Goal: Complete application form

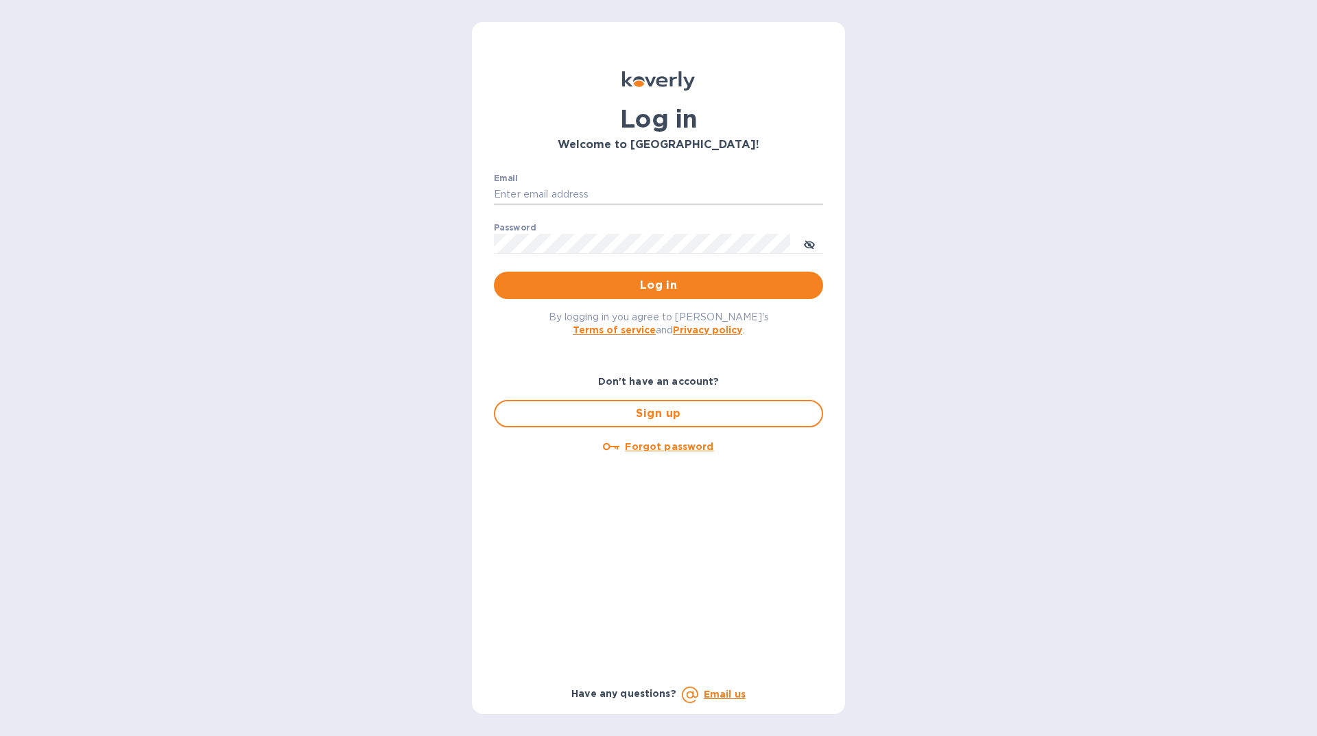
click at [597, 193] on input "Email" at bounding box center [658, 195] width 329 height 21
type input "[EMAIL_ADDRESS][DOMAIN_NAME]"
click at [563, 233] on div "Password ​" at bounding box center [658, 247] width 329 height 49
click at [494, 272] on button "Log in" at bounding box center [658, 285] width 329 height 27
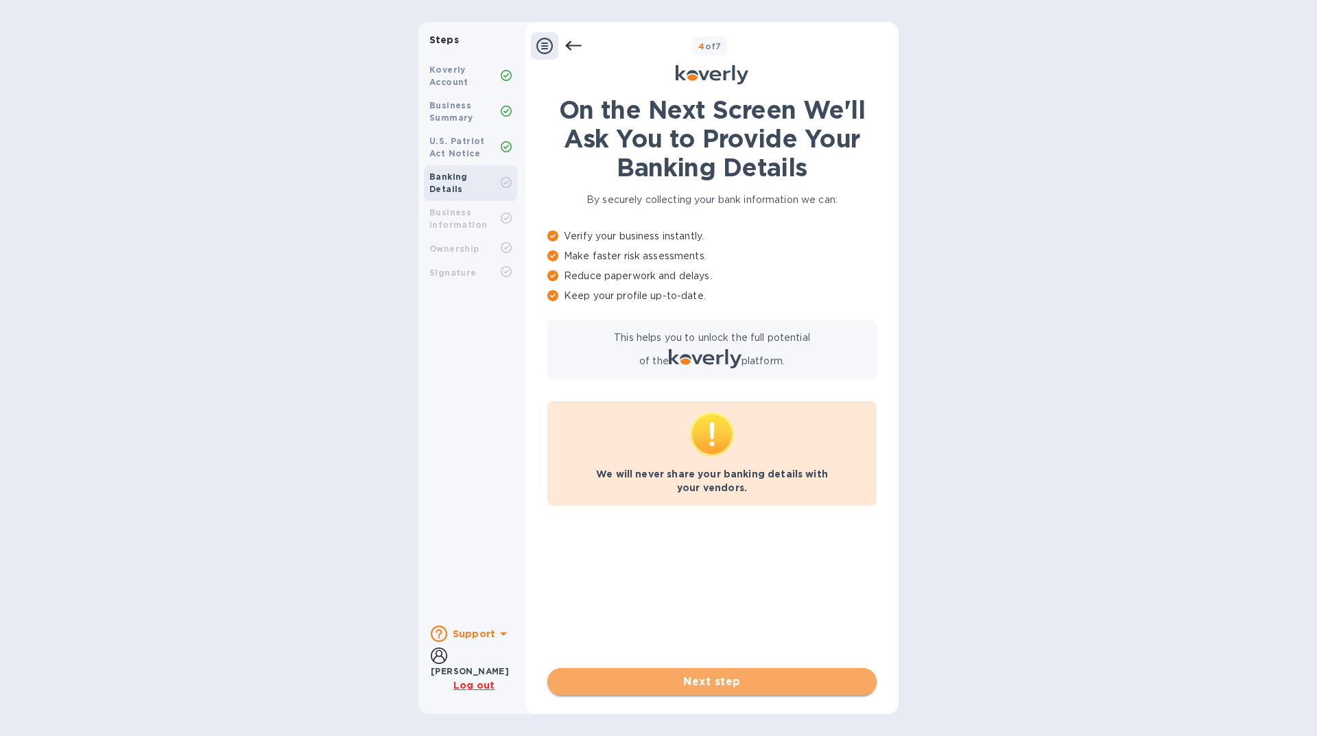
click at [716, 682] on span "Next step" at bounding box center [711, 682] width 307 height 16
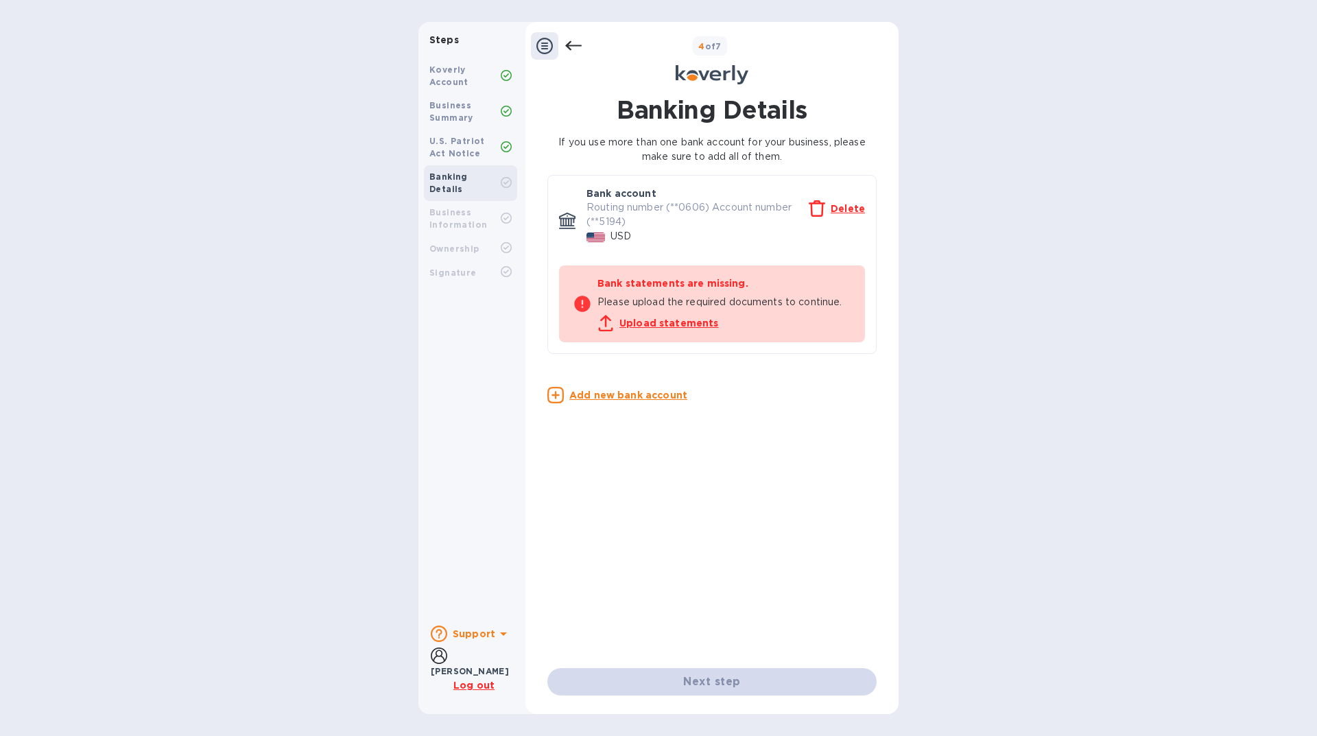
click at [658, 321] on u "Upload statements" at bounding box center [669, 323] width 99 height 11
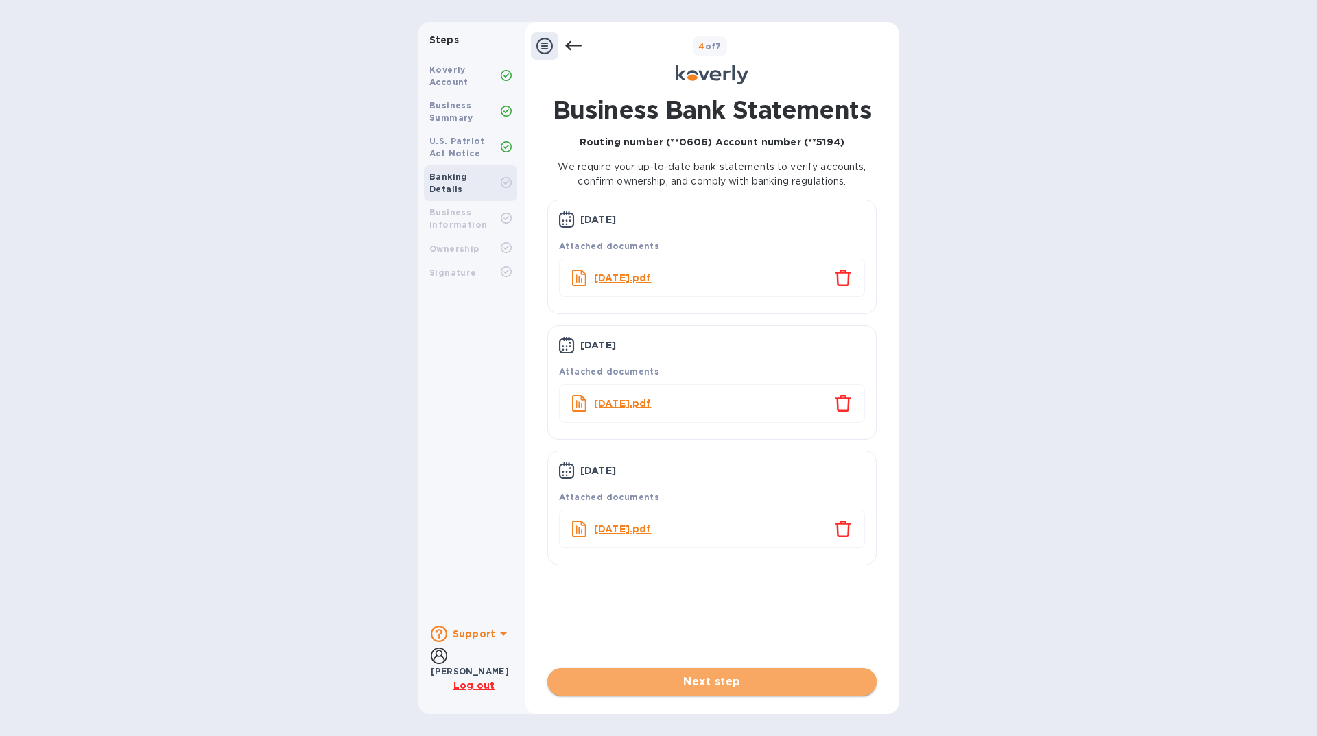
click at [687, 676] on span "Next step" at bounding box center [711, 682] width 307 height 16
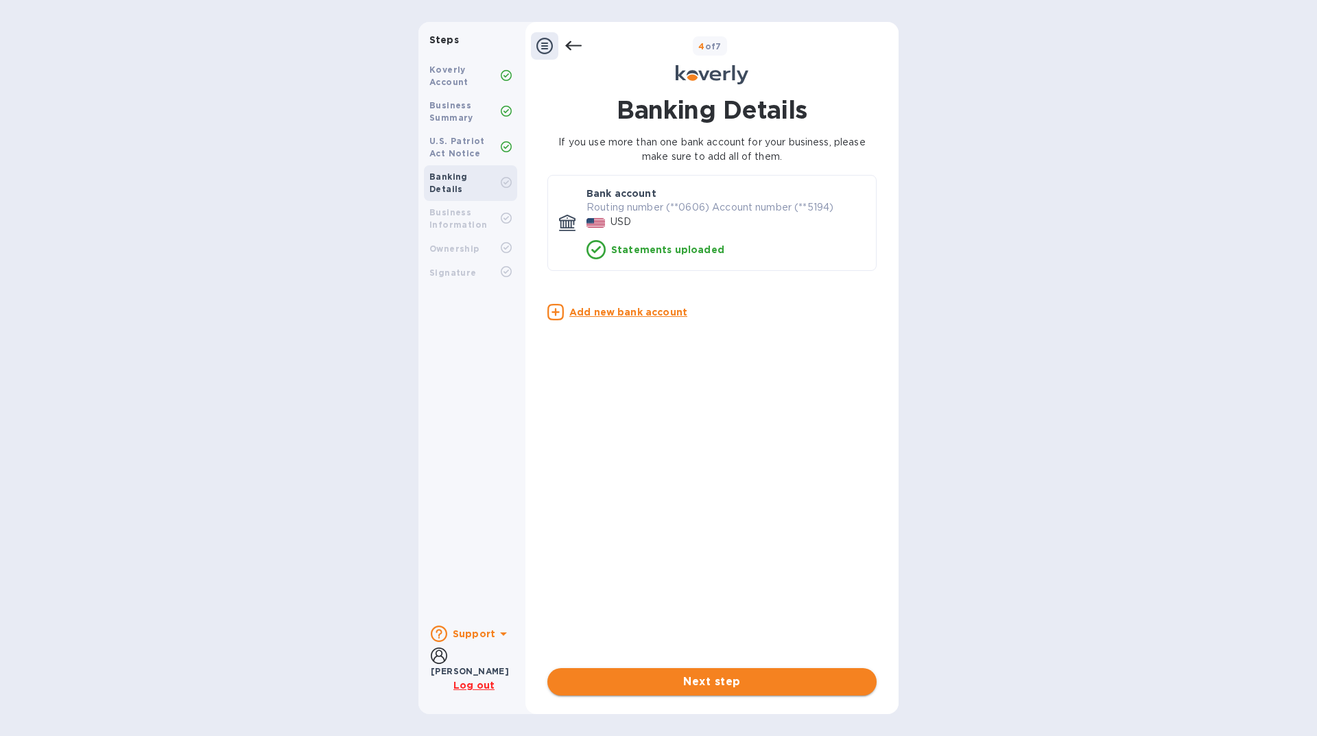
click at [744, 676] on span "Next step" at bounding box center [711, 682] width 307 height 16
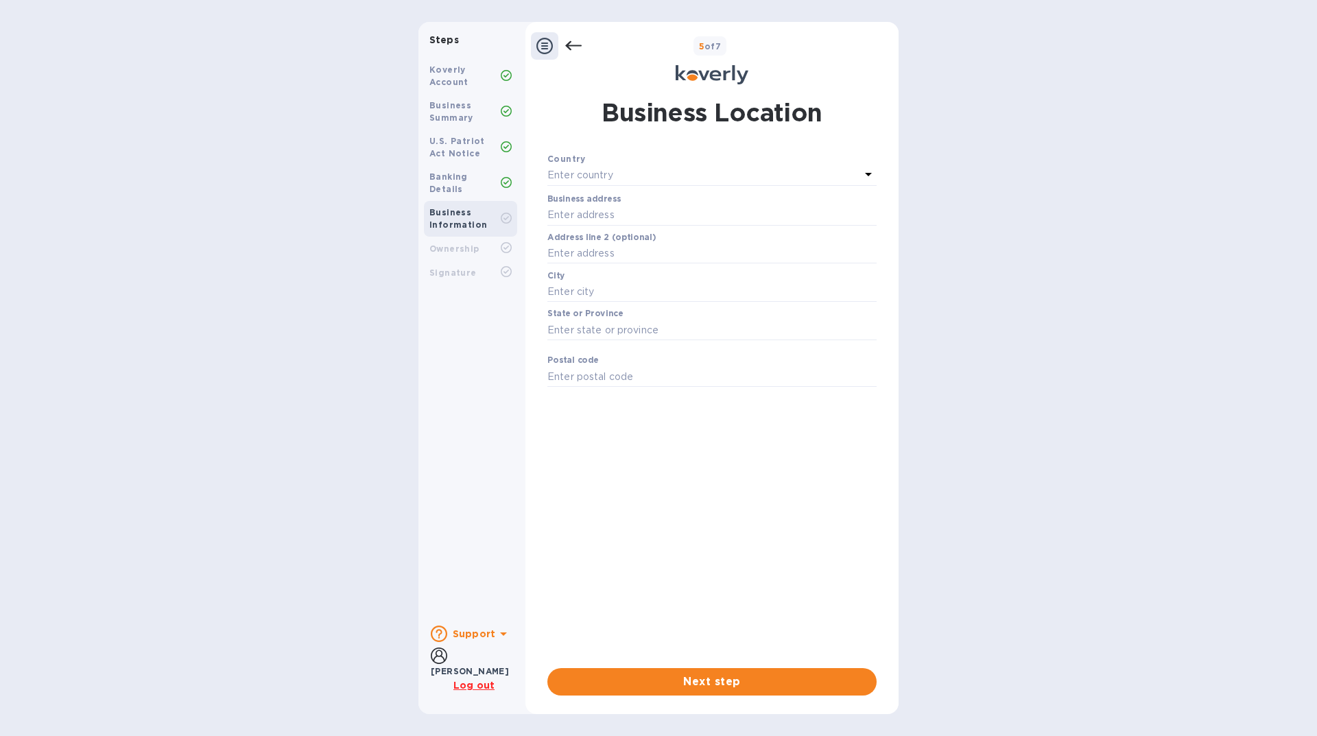
click at [863, 170] on icon at bounding box center [868, 174] width 16 height 16
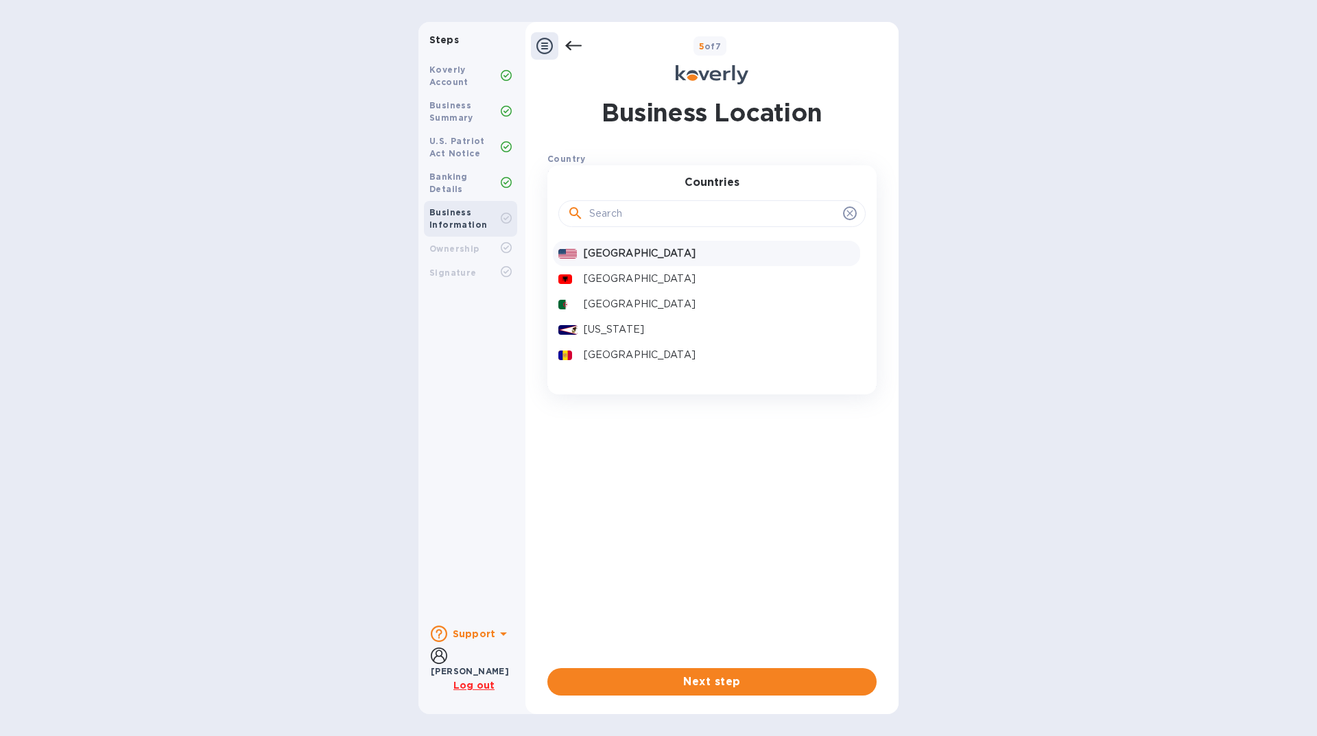
click at [624, 258] on p "[GEOGRAPHIC_DATA]" at bounding box center [719, 253] width 271 height 14
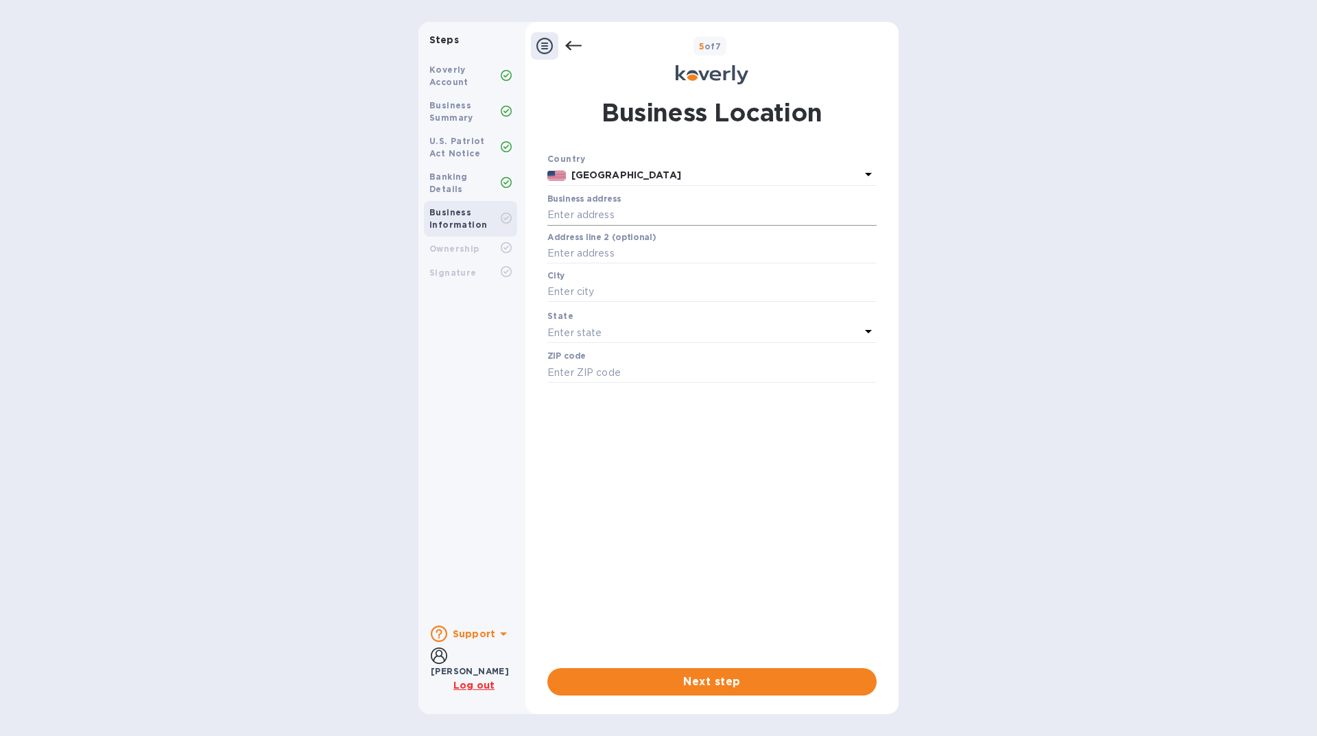
click at [618, 214] on input "text" at bounding box center [711, 215] width 329 height 21
type input "[STREET_ADDRESS]"
type input "[GEOGRAPHIC_DATA]"
type input "29072"
click at [736, 681] on span "Next step" at bounding box center [711, 682] width 307 height 16
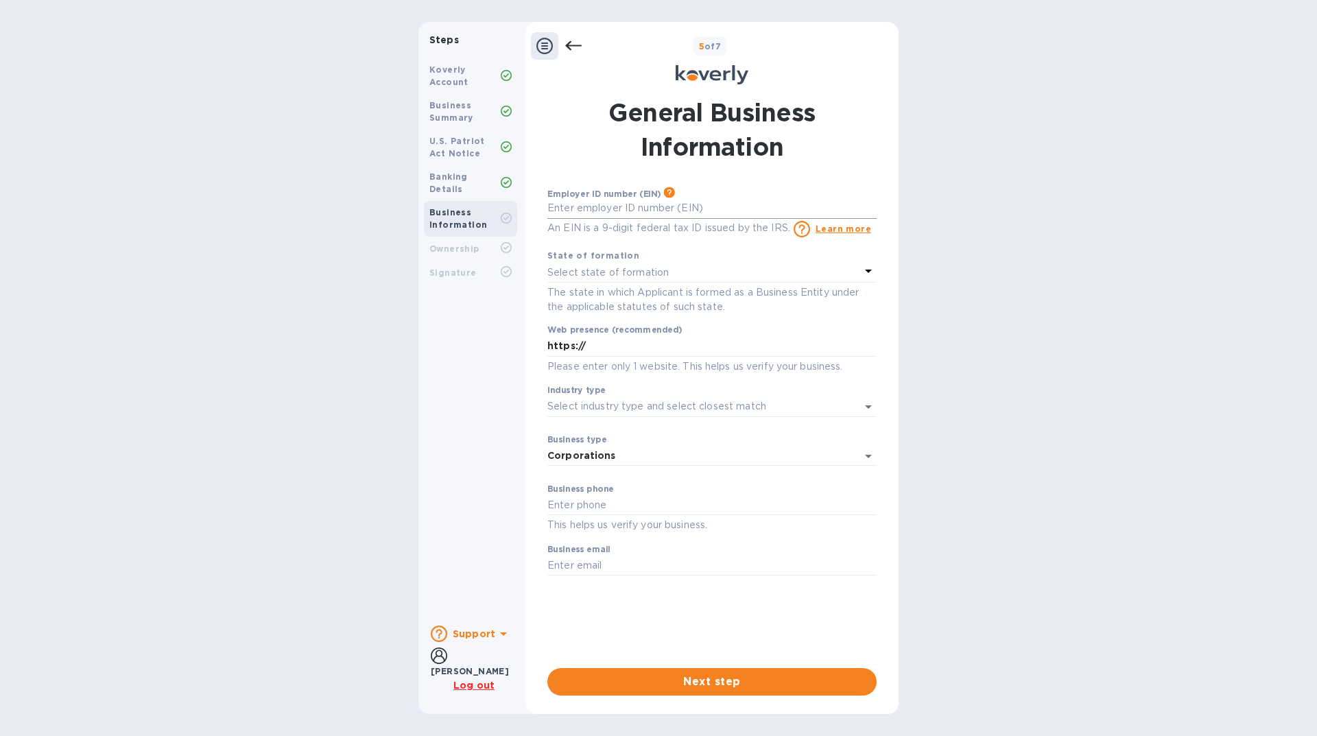
click at [593, 205] on input "text" at bounding box center [711, 208] width 329 height 21
type input "***48"
click at [676, 274] on div "Select state of formation" at bounding box center [703, 272] width 313 height 19
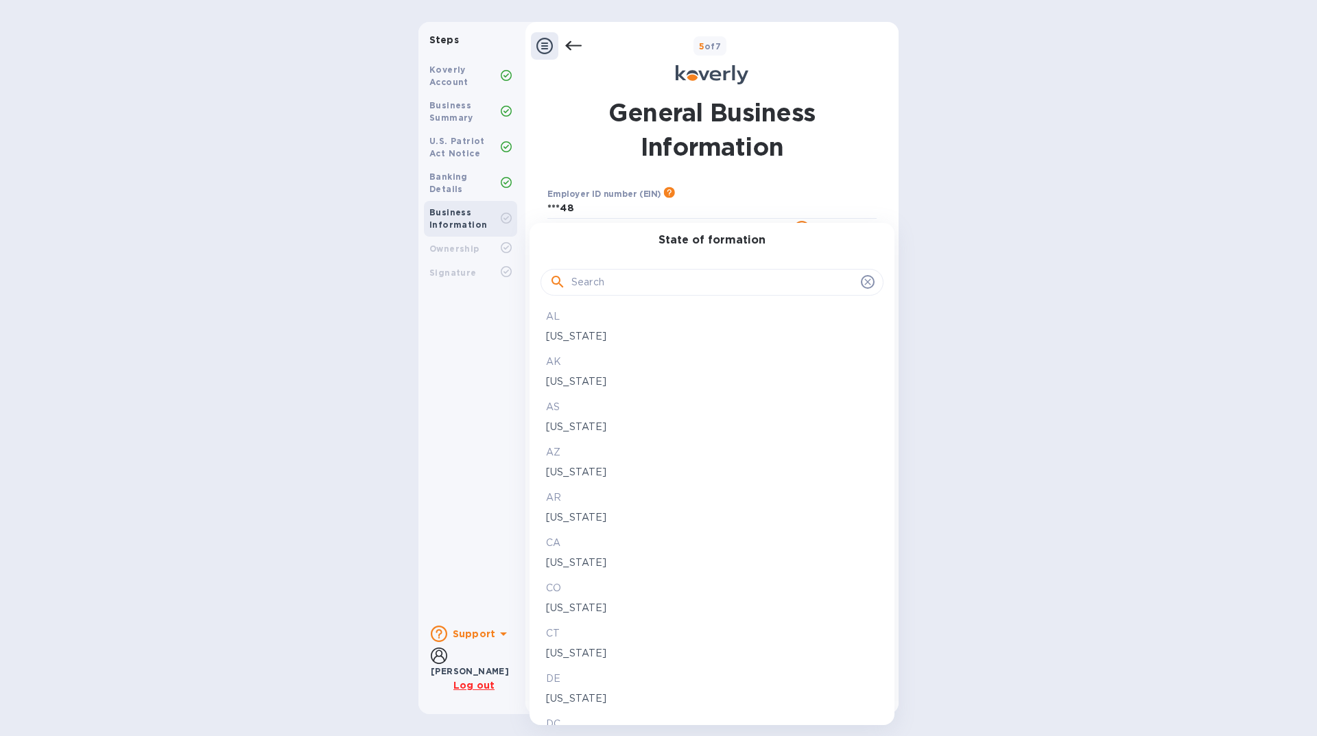
click at [637, 282] on input "text" at bounding box center [713, 282] width 284 height 21
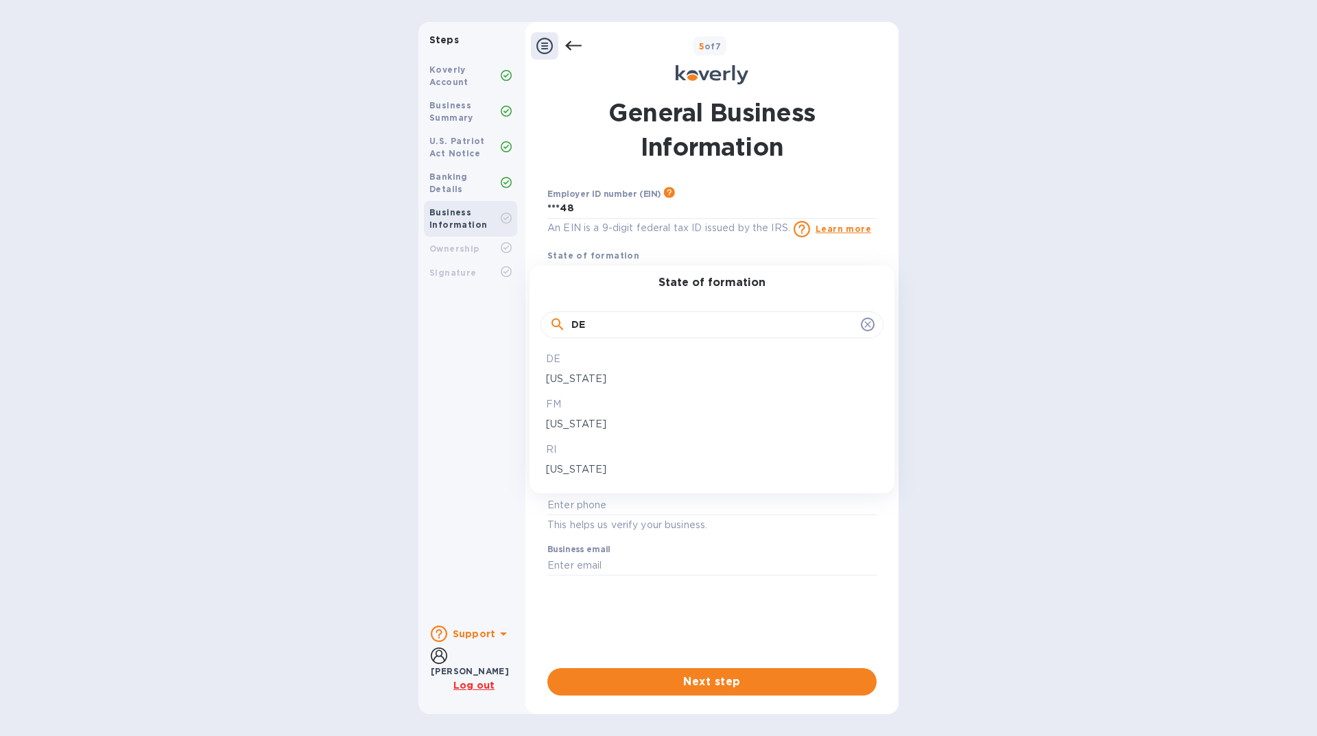
type input "DE"
click at [563, 382] on p "[US_STATE]" at bounding box center [712, 379] width 332 height 14
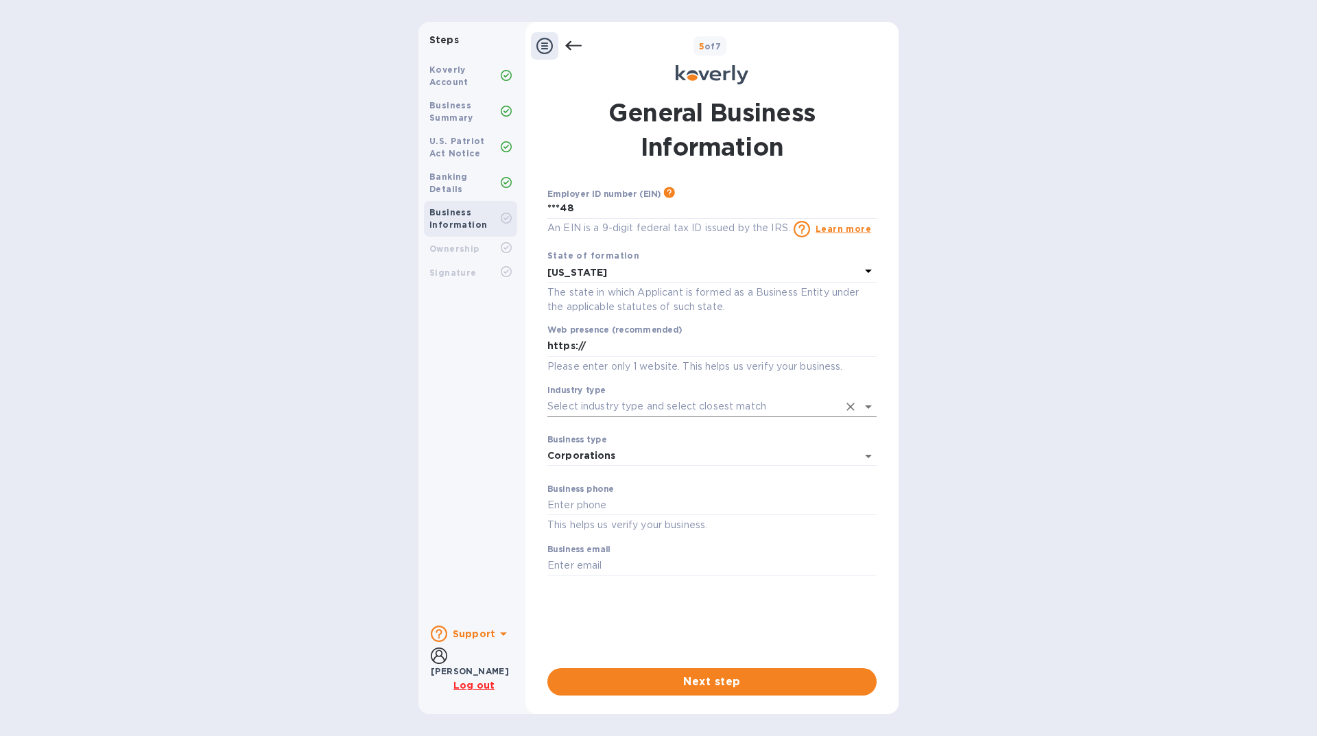
click at [868, 406] on icon "Open" at bounding box center [868, 406] width 7 height 3
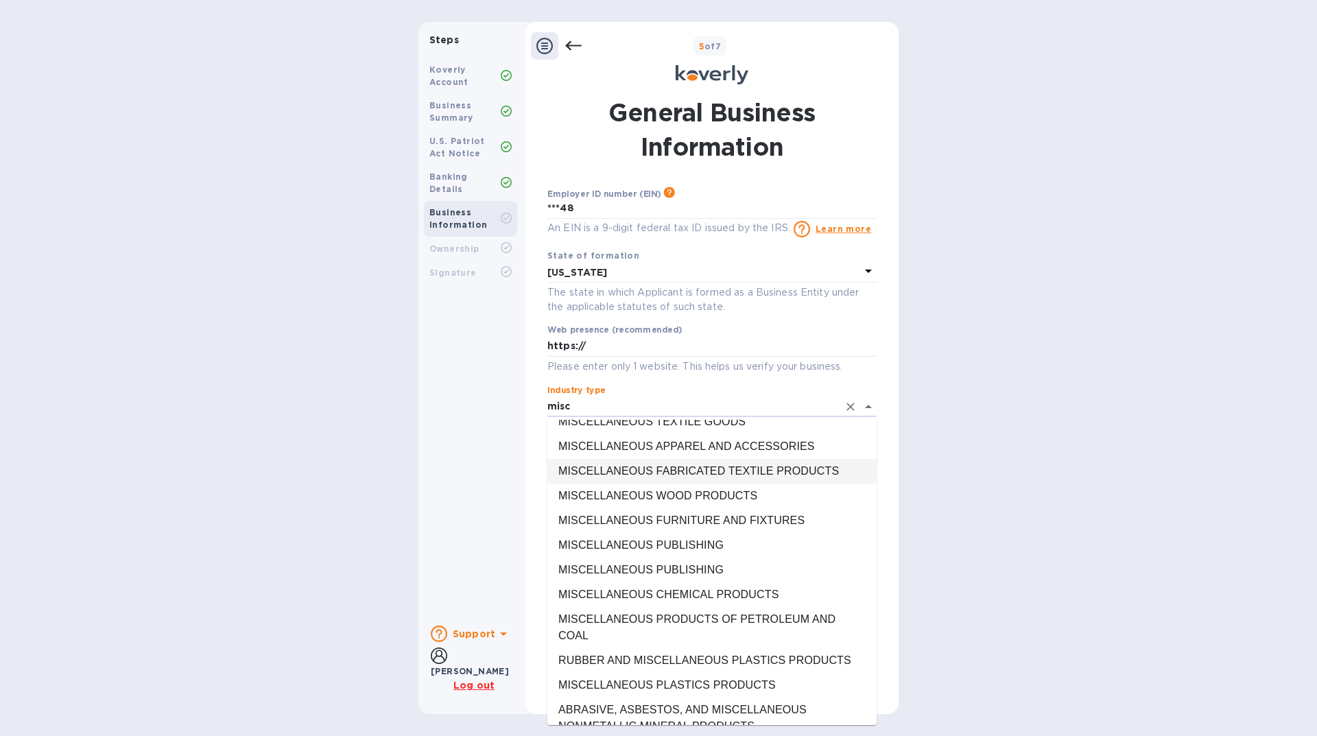
scroll to position [274, 0]
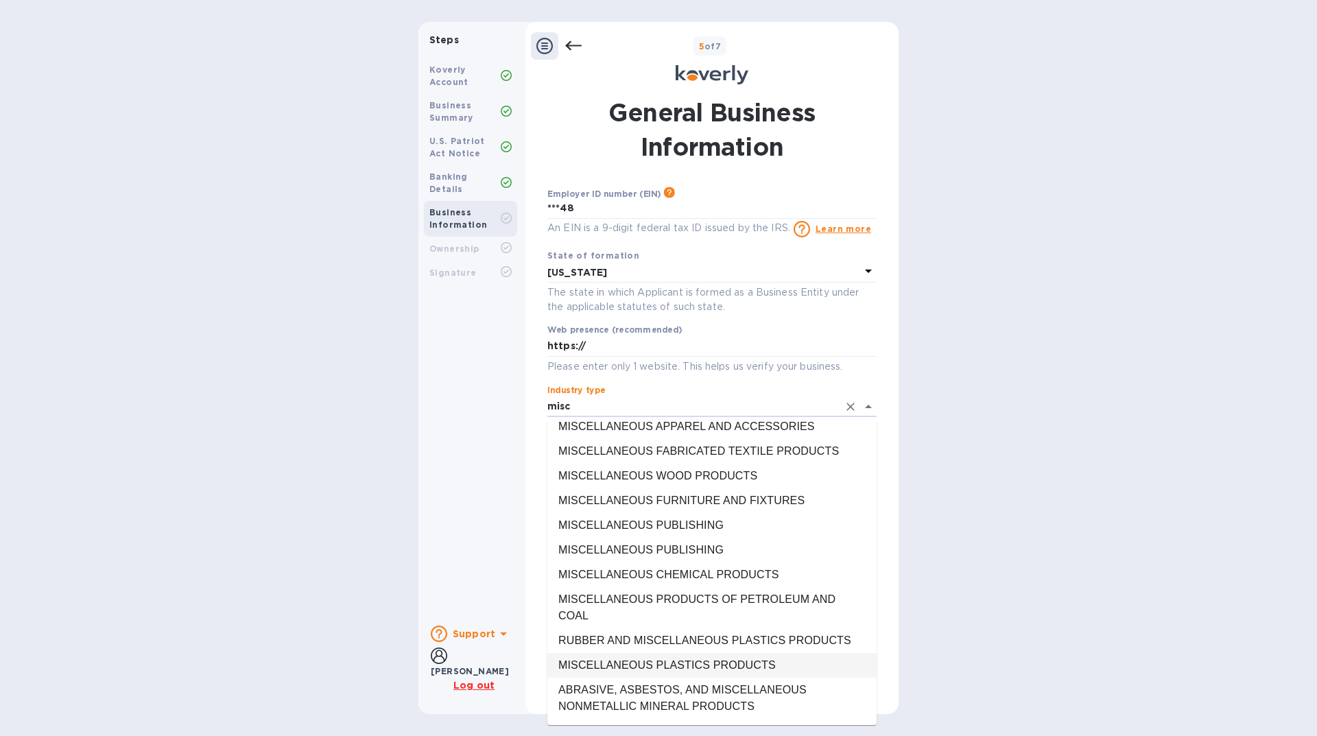
click at [716, 657] on li "MISCELLANEOUS PLASTICS PRODUCTS" at bounding box center [711, 665] width 329 height 25
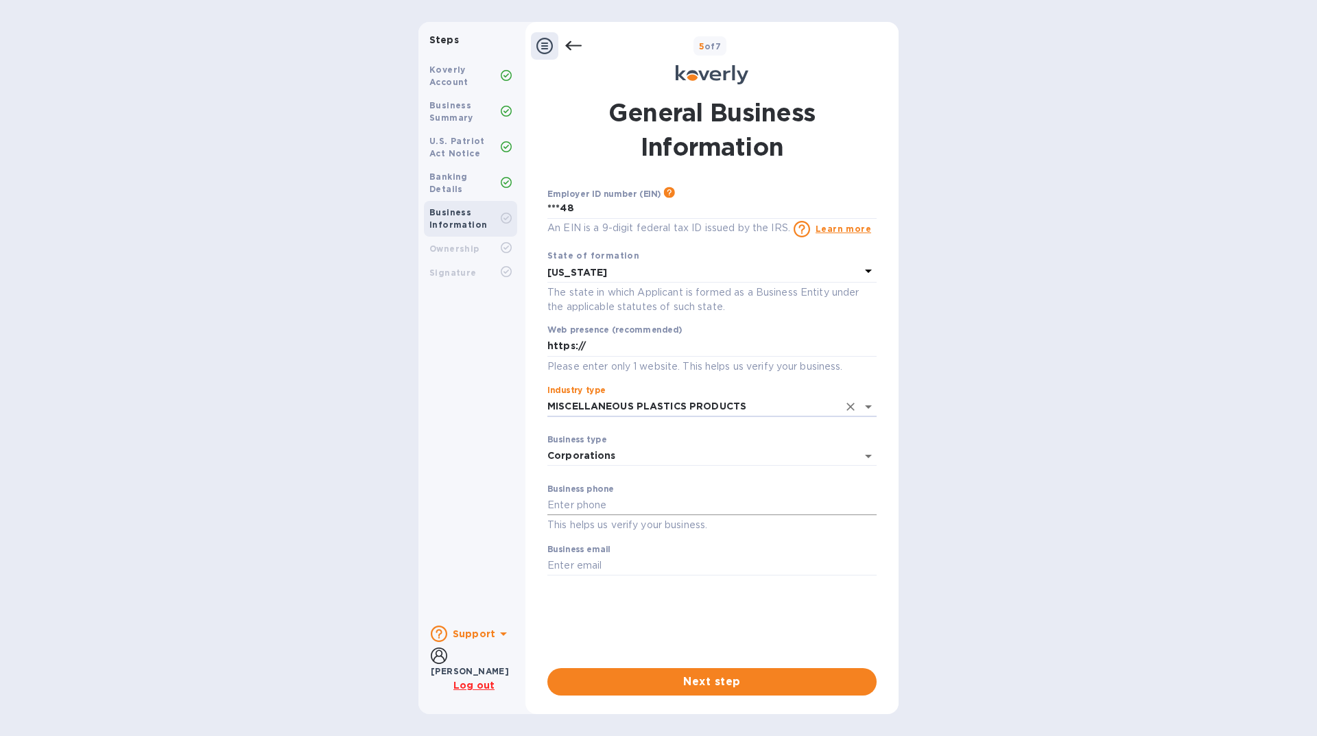
type input "MISCELLANEOUS PLASTICS PRODUCTS"
click at [689, 502] on input "text" at bounding box center [711, 505] width 329 height 21
type input "8033590706"
type input "[EMAIL_ADDRESS][DOMAIN_NAME]"
click at [653, 682] on span "Next step" at bounding box center [711, 682] width 307 height 16
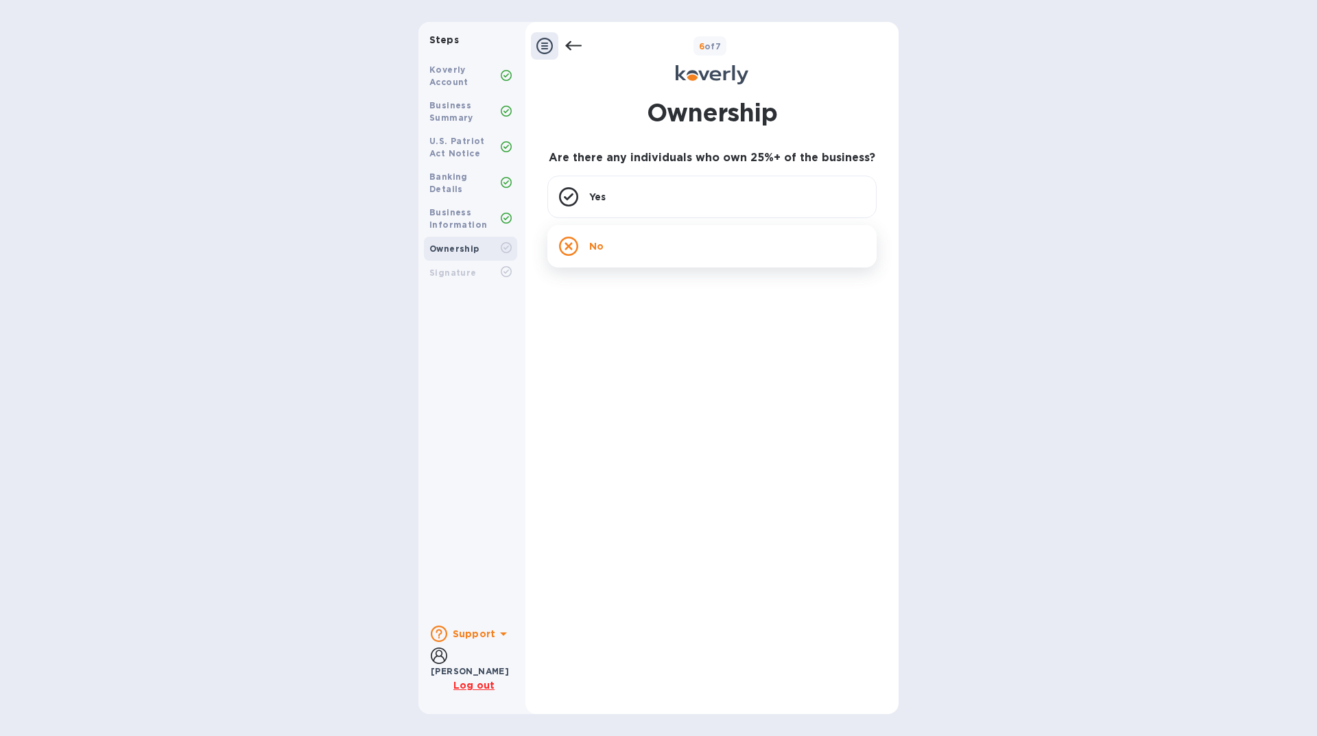
click at [654, 254] on div "No" at bounding box center [711, 246] width 329 height 43
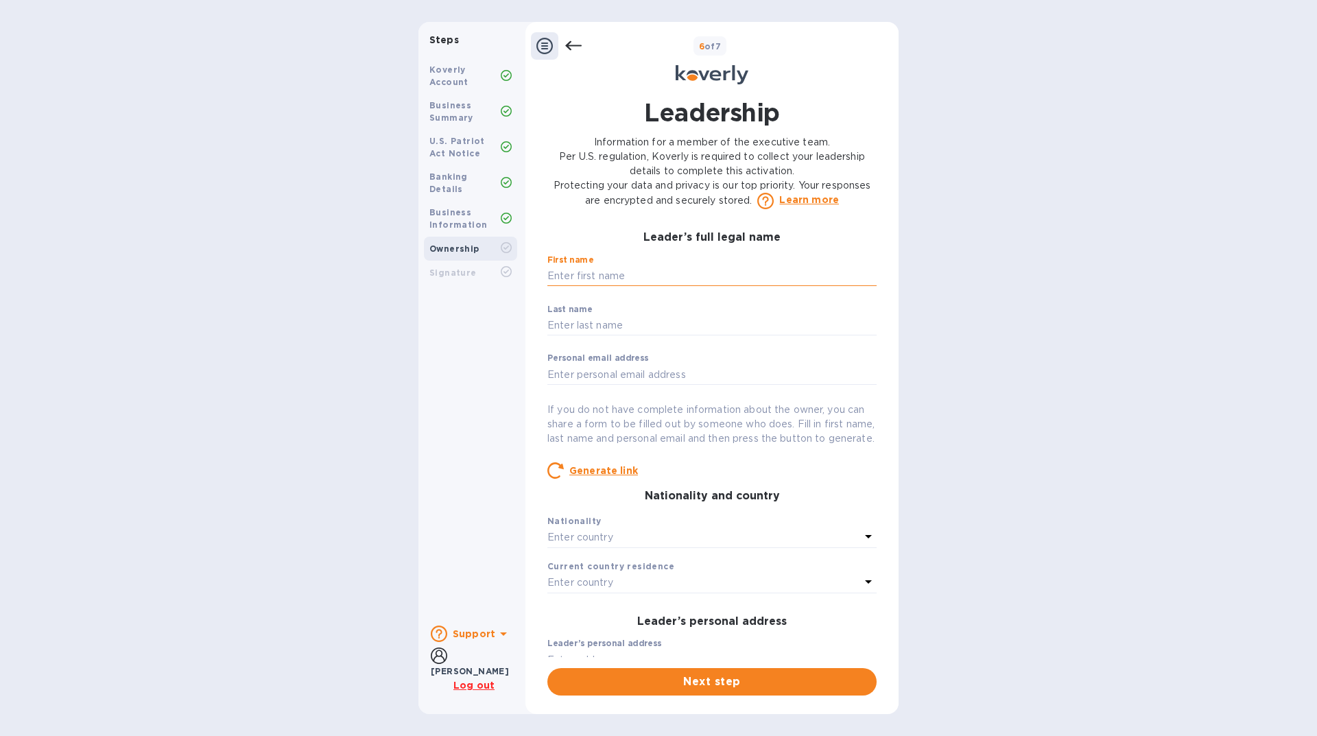
click at [634, 275] on input "text" at bounding box center [711, 276] width 329 height 21
type input "[PERSON_NAME]"
type input "[PERSON_NAME][EMAIL_ADDRESS][PERSON_NAME][DOMAIN_NAME]"
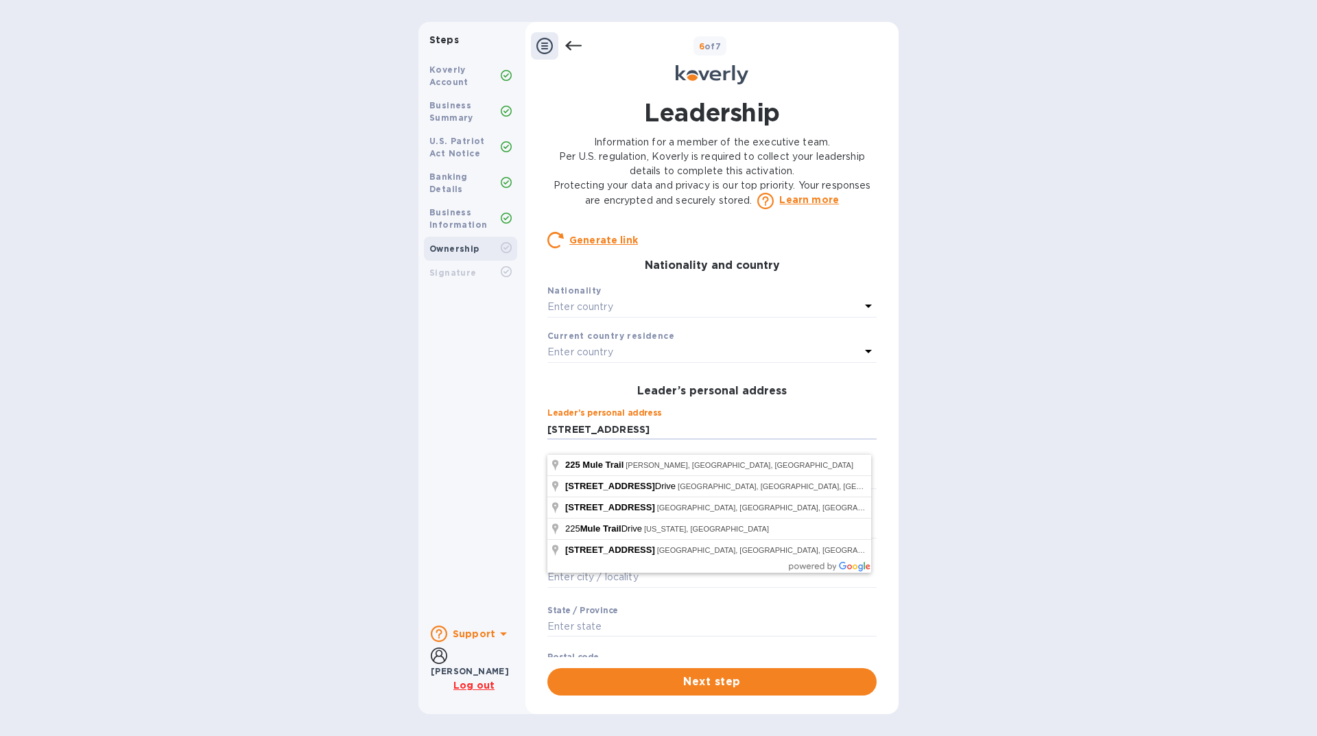
type input "[STREET_ADDRESS]"
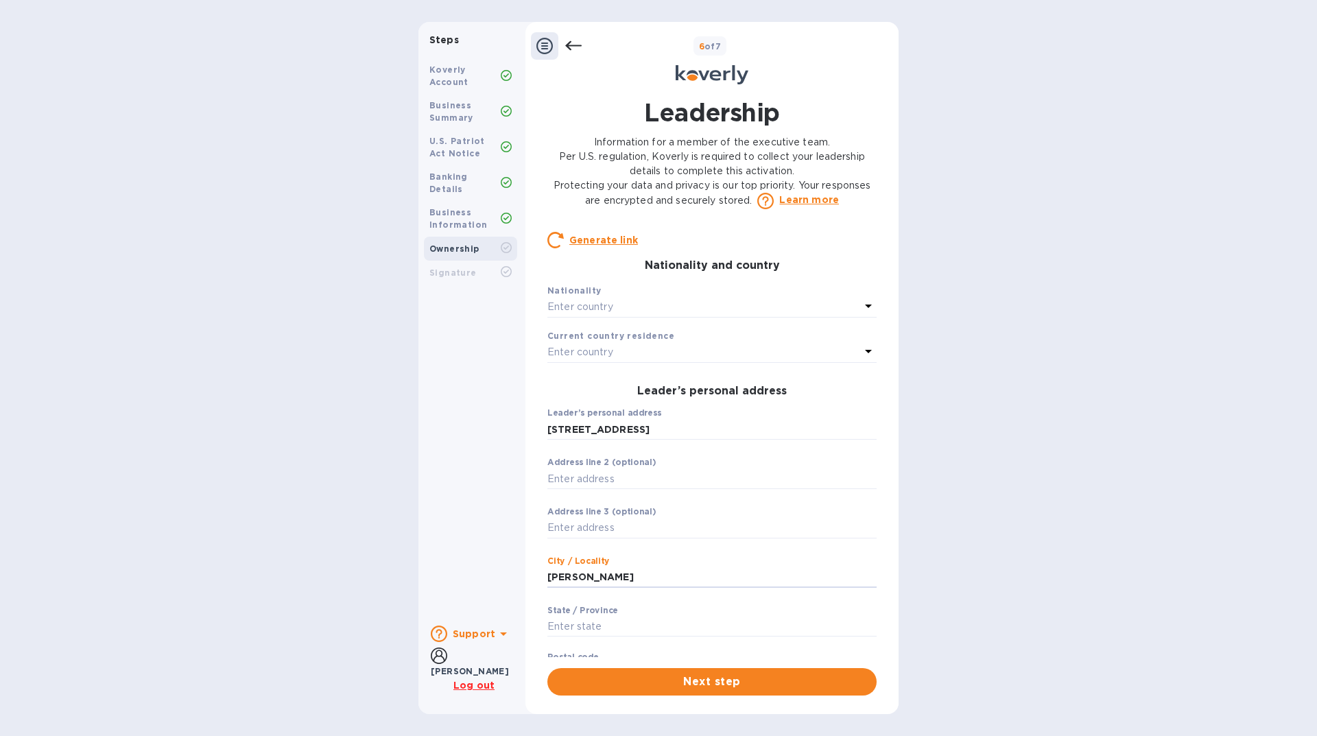
type input "[PERSON_NAME]"
type input "s"
type input "SC"
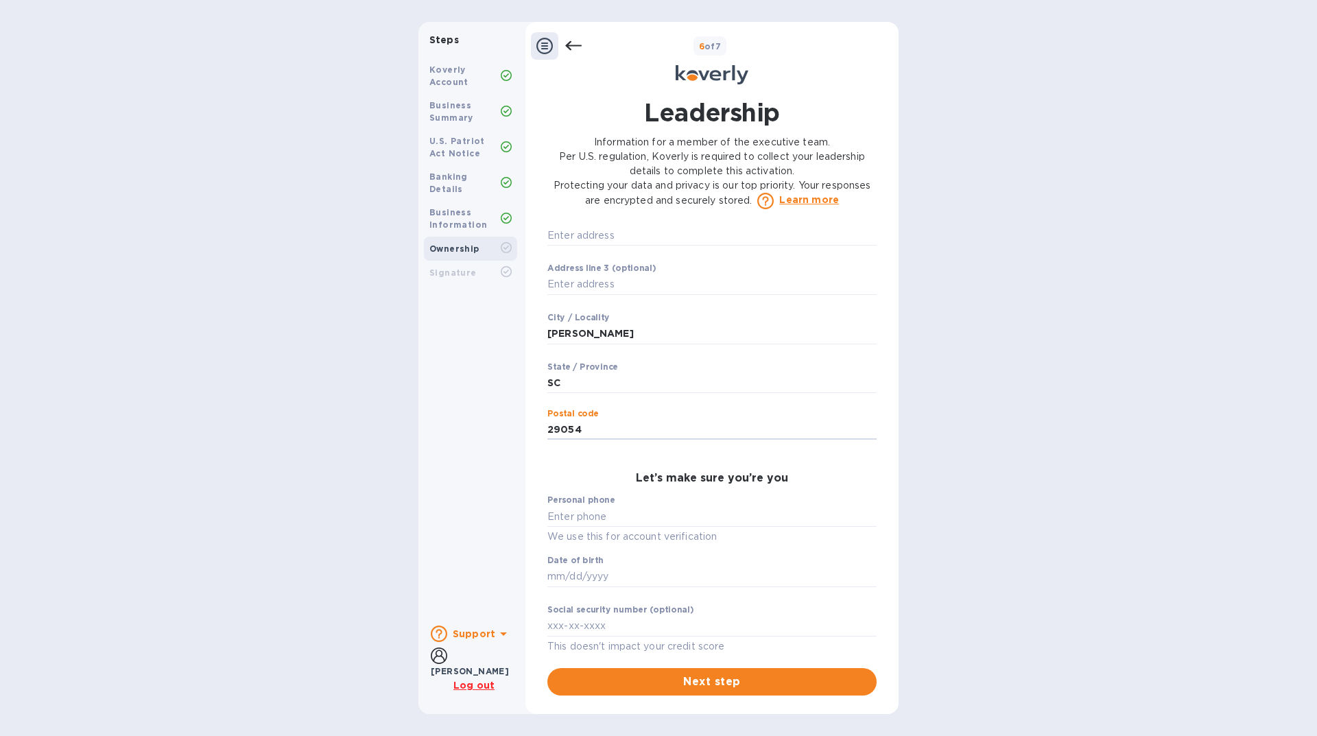
type input "29054"
type input "***90"
type input "***76"
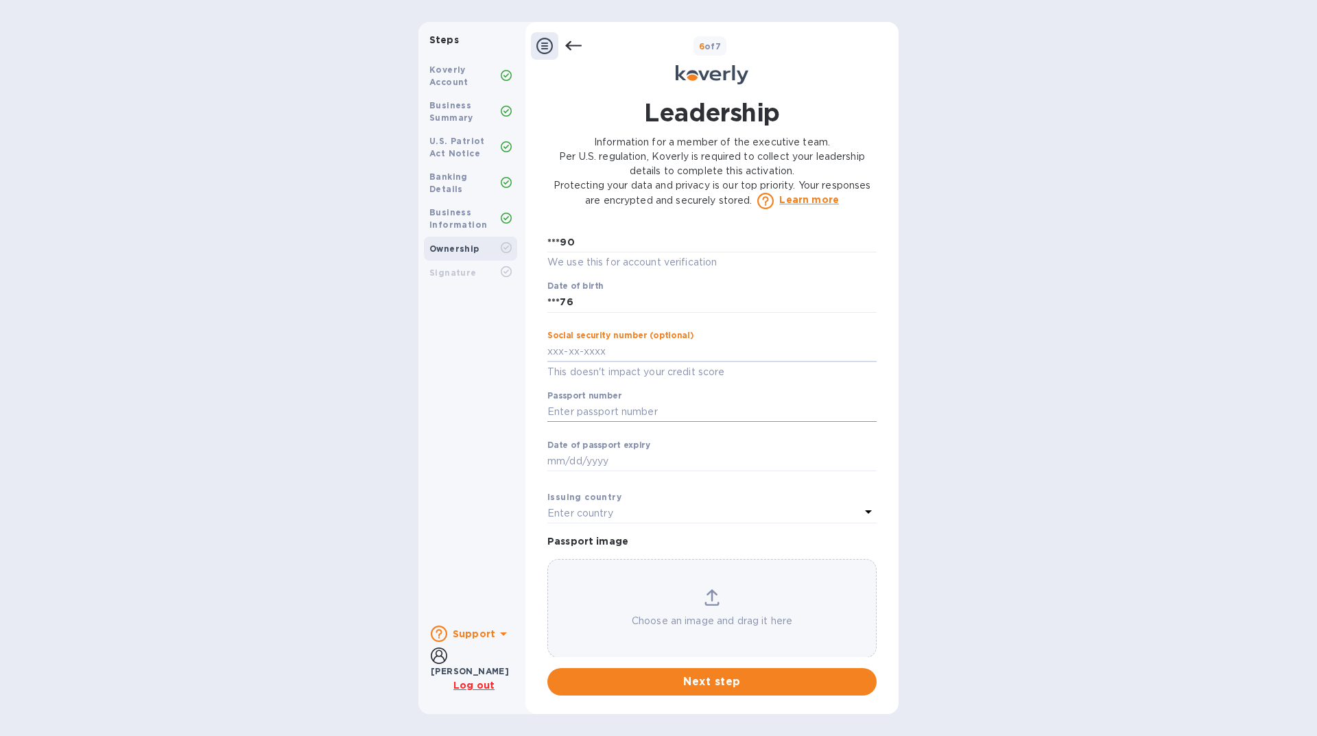
scroll to position [775, 0]
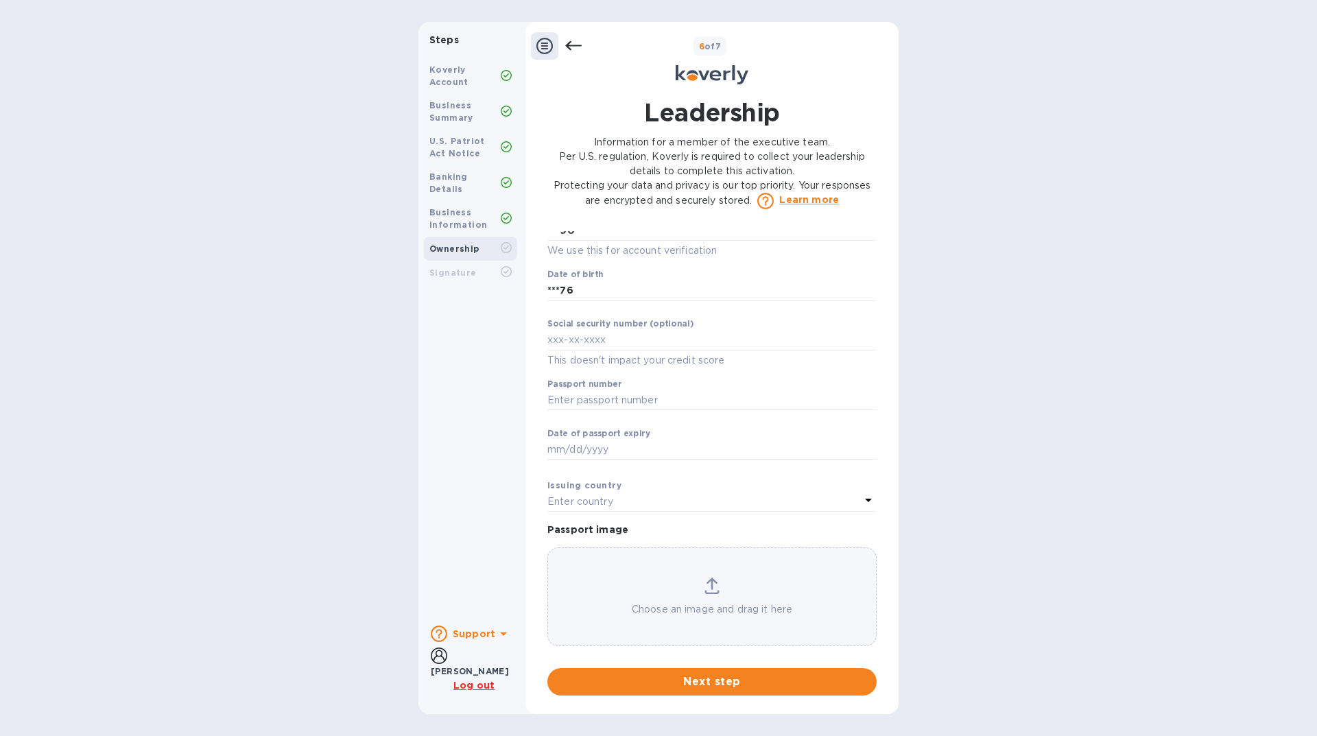
click at [482, 685] on u "Log out" at bounding box center [473, 685] width 41 height 11
